Goal: Navigation & Orientation: Go to known website

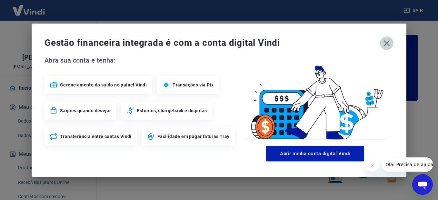
click at [388, 44] on icon "button" at bounding box center [387, 43] width 6 height 6
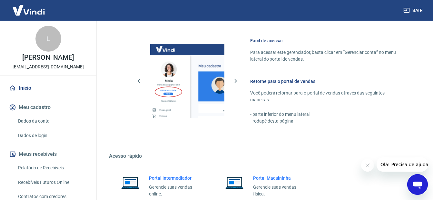
scroll to position [396, 0]
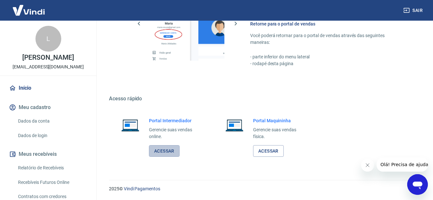
click at [169, 152] on link "Acessar" at bounding box center [164, 151] width 31 height 12
